Goal: Information Seeking & Learning: Learn about a topic

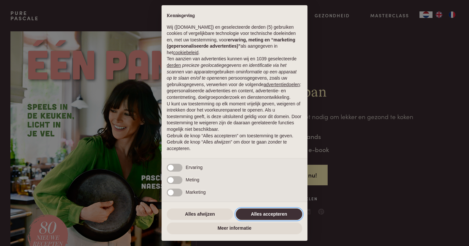
click at [258, 216] on button "Alles accepteren" at bounding box center [269, 214] width 66 height 12
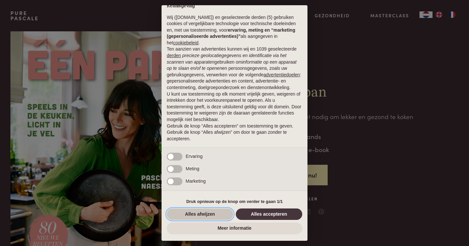
click at [216, 214] on button "Alles afwijzen" at bounding box center [200, 214] width 66 height 12
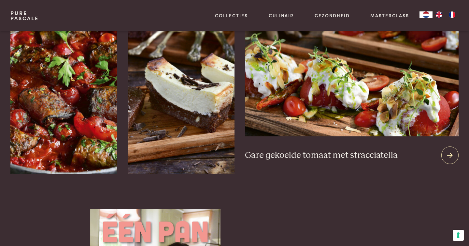
scroll to position [875, 0]
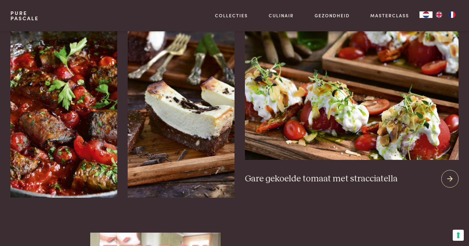
click at [392, 122] on img at bounding box center [352, 80] width 214 height 157
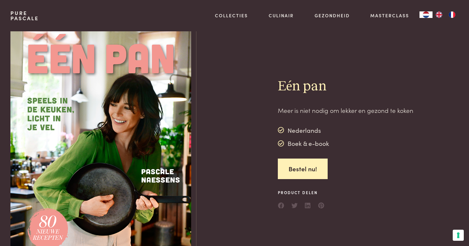
scroll to position [0, 0]
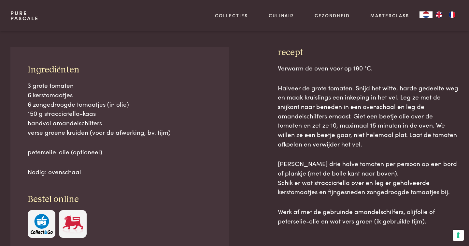
scroll to position [267, 0]
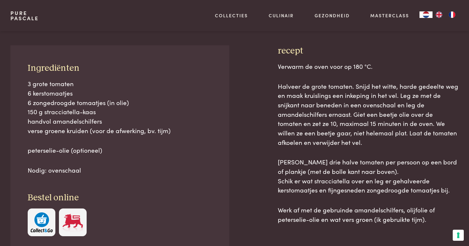
drag, startPoint x: 353, startPoint y: 123, endPoint x: 407, endPoint y: 227, distance: 116.9
click at [407, 227] on div "Verwarm de oven voor op 180 °C. Halveer de grote tomaten. Snijd het witte, hard…" at bounding box center [368, 180] width 181 height 236
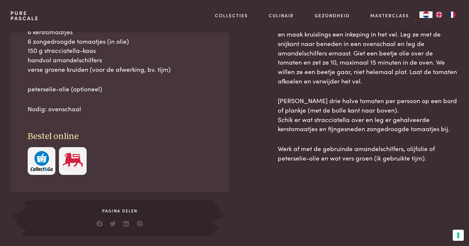
scroll to position [329, 0]
click at [342, 139] on div "Verwarm de oven voor op 180 °C. Halveer de grote tomaten. Snijd het witte, hard…" at bounding box center [368, 81] width 181 height 162
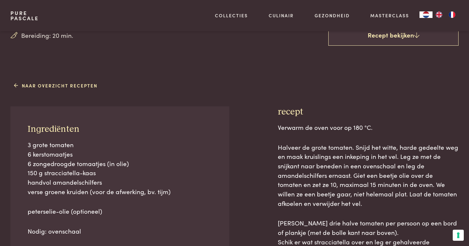
scroll to position [244, 0]
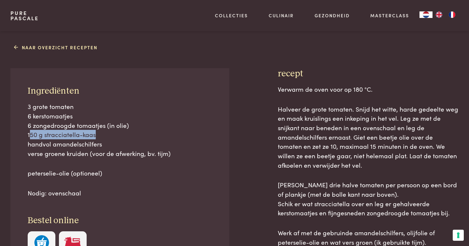
drag, startPoint x: 31, startPoint y: 136, endPoint x: 110, endPoint y: 133, distance: 78.9
click at [110, 133] on p "3 grote tomaten 6 kerstomaatjes 6 zongedroogde tomaatjes (in olie) 150 g stracc…" at bounding box center [120, 130] width 184 height 56
click at [92, 143] on span "handvol amandelschilfers" at bounding box center [65, 143] width 74 height 9
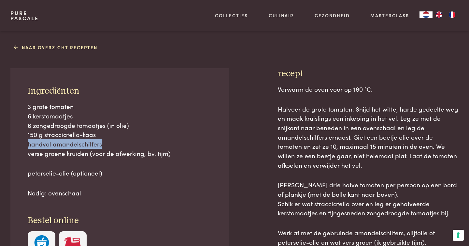
drag, startPoint x: 29, startPoint y: 146, endPoint x: 142, endPoint y: 146, distance: 113.4
click at [142, 146] on p "3 grote tomaten 6 kerstomaatjes 6 zongedroogde tomaatjes (in olie) 150 g stracc…" at bounding box center [120, 130] width 184 height 56
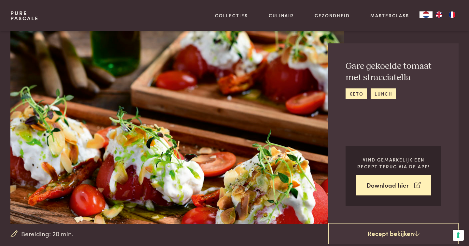
scroll to position [0, 0]
